Goal: Transaction & Acquisition: Subscribe to service/newsletter

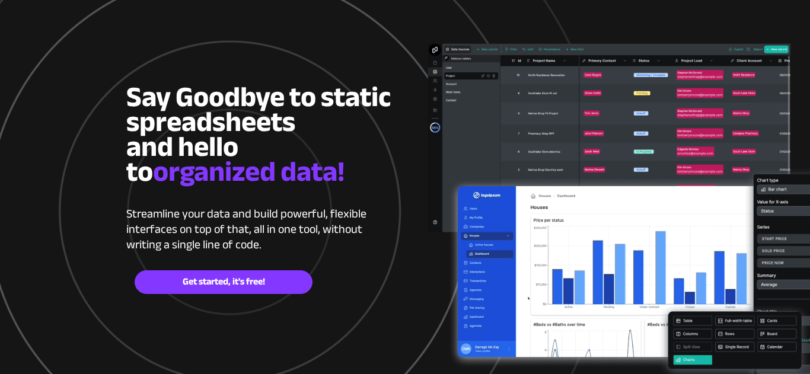
scroll to position [104, 0]
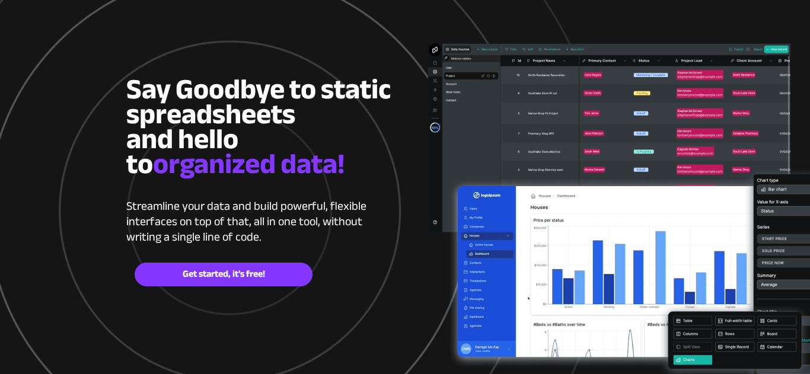
click at [692, 359] on div at bounding box center [405, 206] width 810 height 620
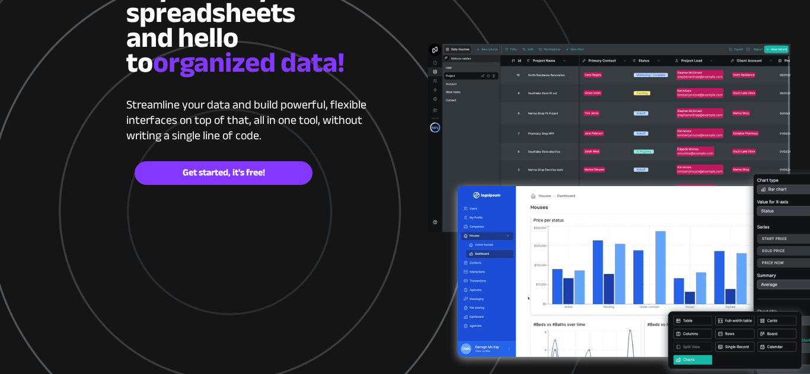
scroll to position [207, 0]
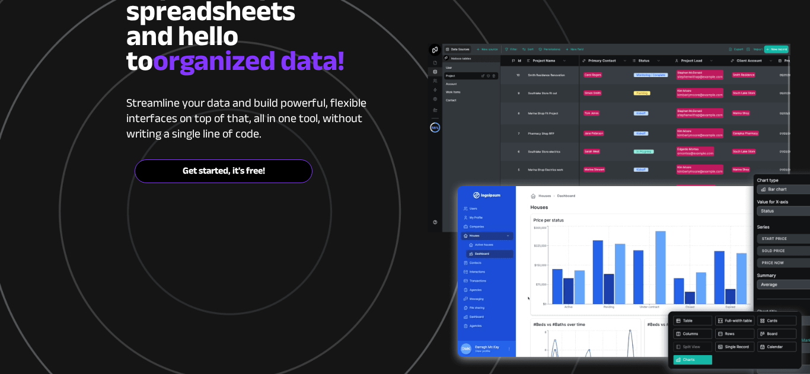
click at [270, 160] on link "Get started, it's free!" at bounding box center [224, 171] width 178 height 24
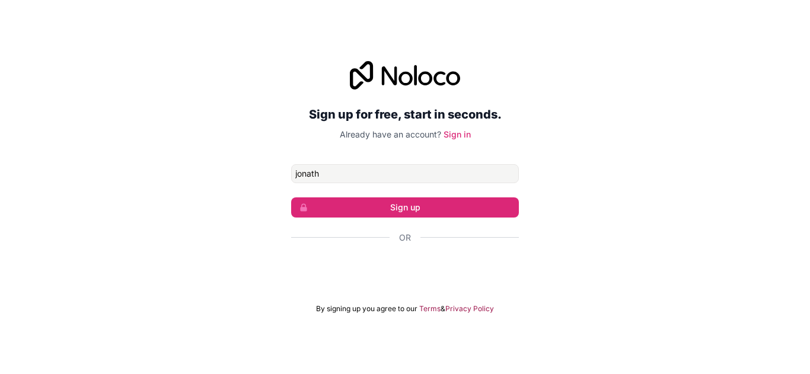
click at [509, 43] on div "Sign up for free, start in seconds. Already have an account? Sign in jonath Sig…" at bounding box center [405, 187] width 810 height 374
click at [334, 177] on input "jonath" at bounding box center [405, 173] width 228 height 19
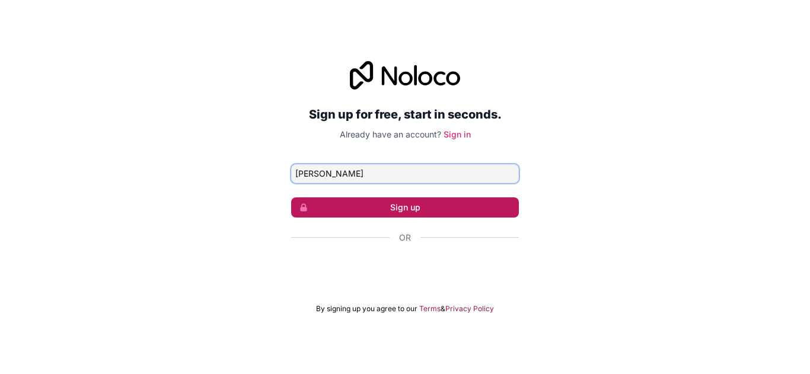
type input "jonathan"
click at [339, 206] on button "Sign up" at bounding box center [405, 207] width 228 height 20
click at [390, 197] on button "Sign up" at bounding box center [405, 207] width 228 height 20
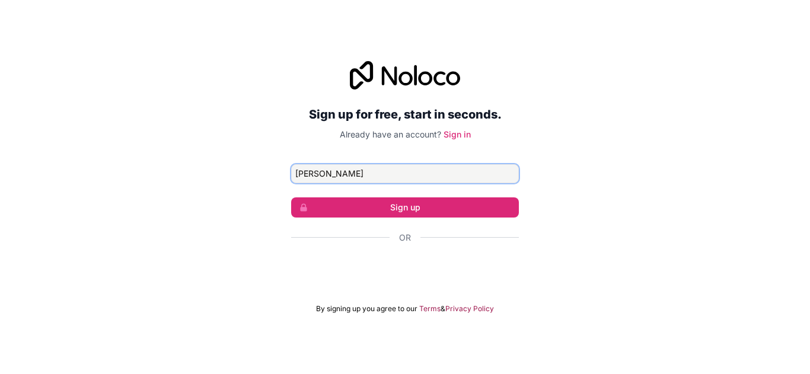
click at [291, 197] on button "Sign up" at bounding box center [405, 207] width 228 height 20
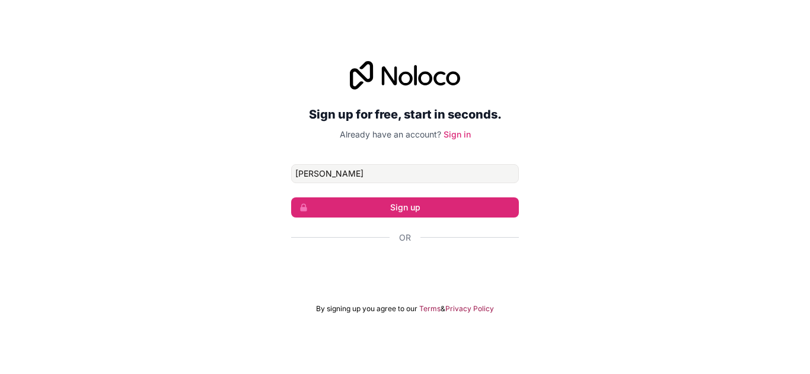
click at [538, 12] on div "Sign up for free, start in seconds. Already have an account? Sign in jonathan S…" at bounding box center [405, 187] width 810 height 374
